Goal: Information Seeking & Learning: Learn about a topic

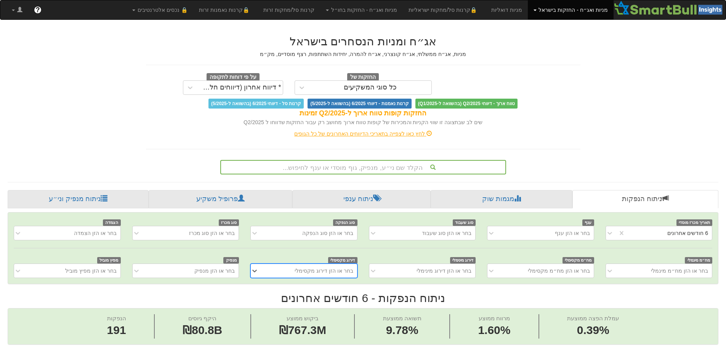
scroll to position [0, 1388]
